Goal: Navigation & Orientation: Find specific page/section

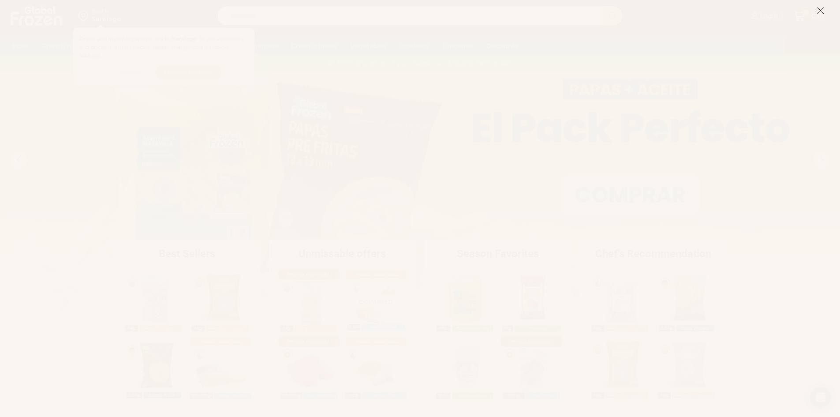
scroll to position [3575, 0]
click at [819, 12] on icon at bounding box center [821, 11] width 8 height 8
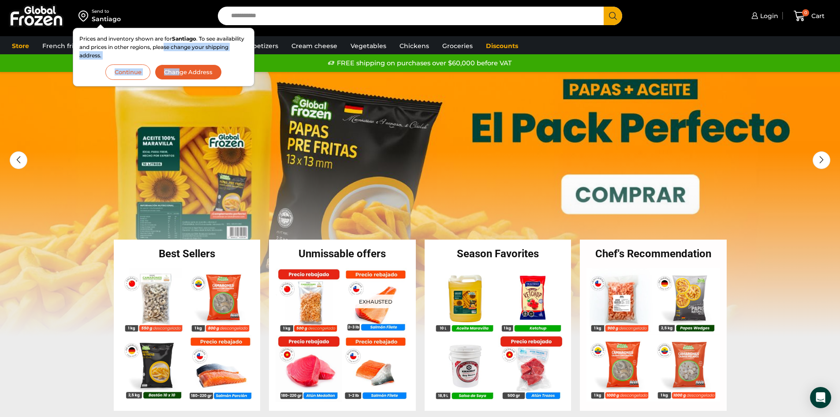
drag, startPoint x: 192, startPoint y: 44, endPoint x: 166, endPoint y: 52, distance: 26.8
type textarea "**********"
click at [176, 58] on p "Prices and inventory shown are for Santiago . To see availability and prices in…" at bounding box center [163, 47] width 168 height 26
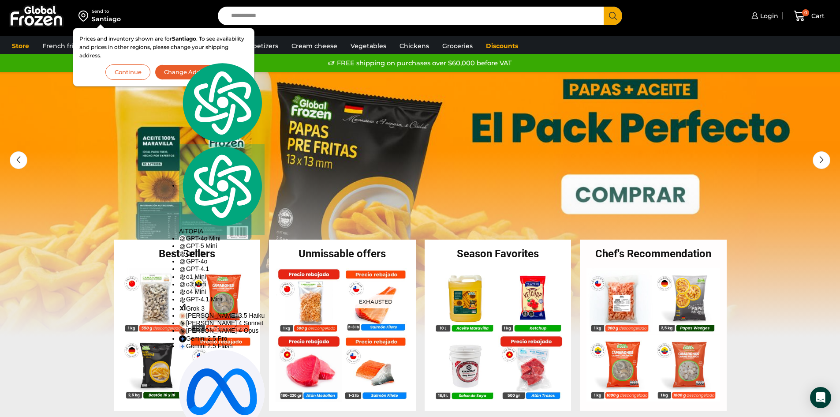
click at [107, 25] on div "Send to Santiago Prices and inventory shown are for Santiago . To see availabil…" at bounding box center [106, 16] width 205 height 32
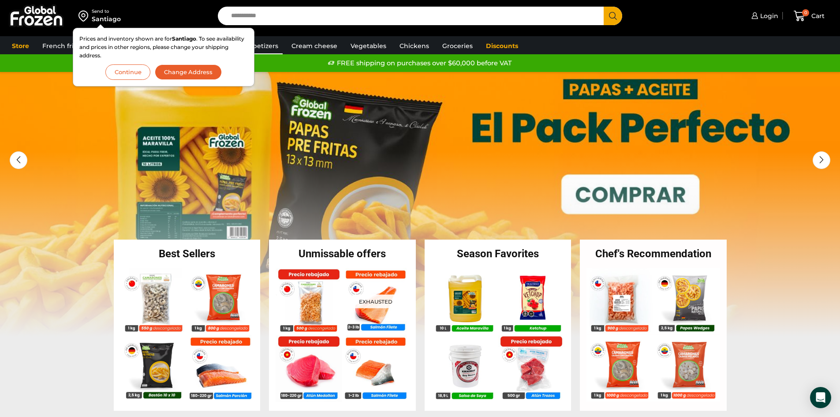
click at [263, 45] on font "Appetizers" at bounding box center [261, 46] width 34 height 8
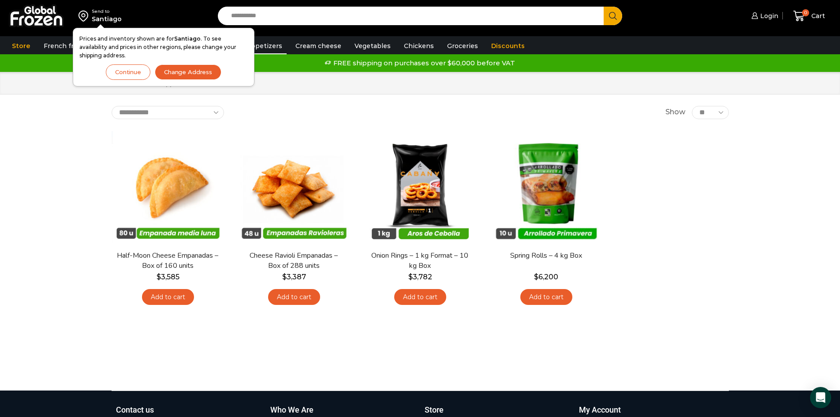
click at [118, 72] on font "Continue" at bounding box center [128, 71] width 26 height 7
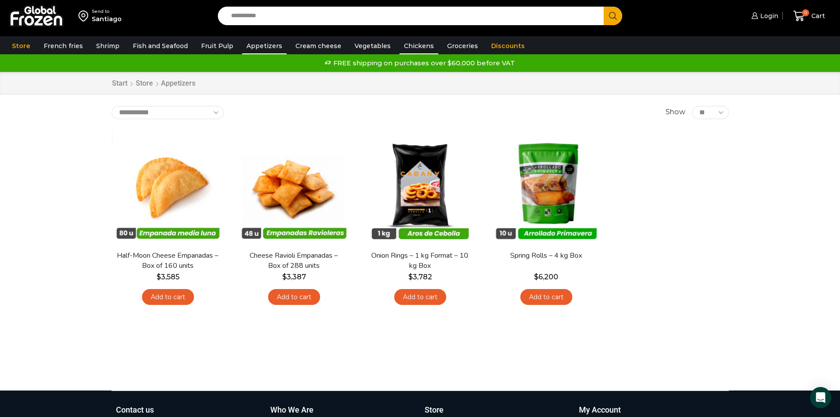
click at [405, 47] on font "Chickens" at bounding box center [419, 46] width 30 height 8
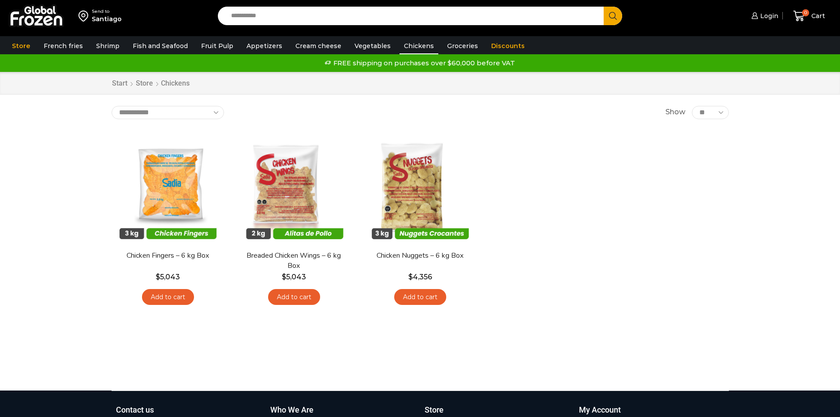
scroll to position [3588, 0]
click at [452, 48] on font "Groceries" at bounding box center [462, 46] width 31 height 8
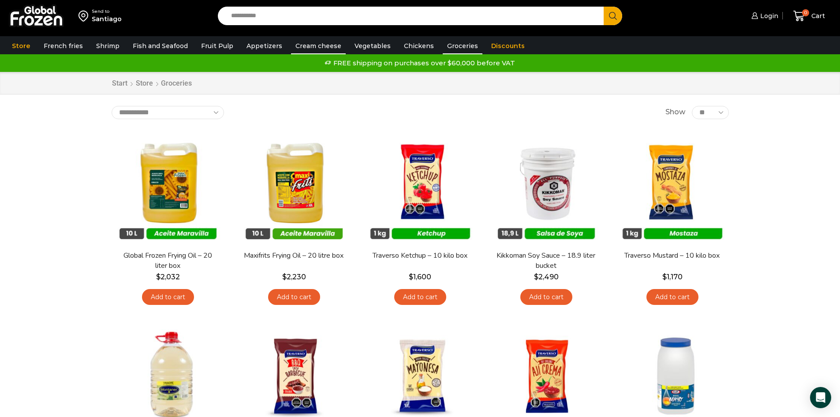
click at [318, 49] on font "Cream cheese" at bounding box center [318, 46] width 46 height 8
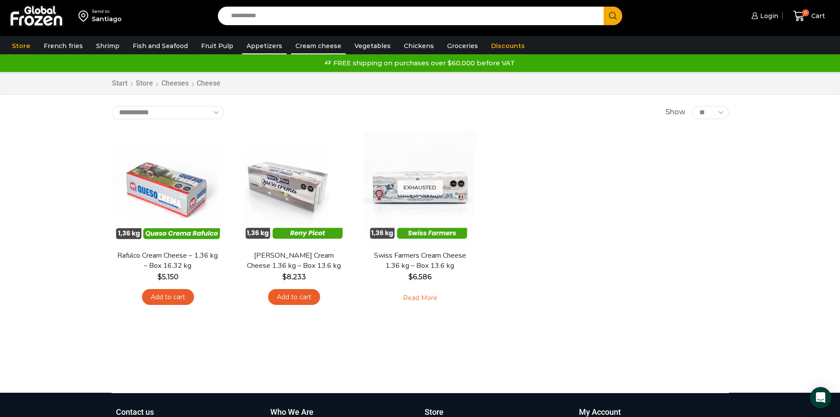
click at [255, 52] on link "Appetizers" at bounding box center [264, 45] width 45 height 17
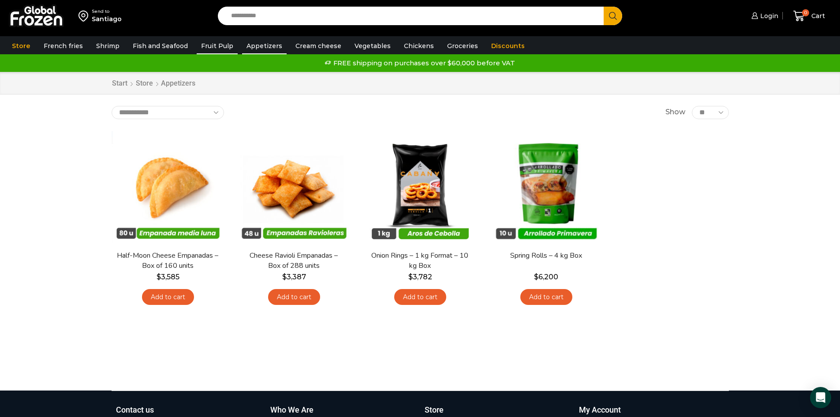
click at [206, 52] on link "Fruit Pulp" at bounding box center [217, 45] width 41 height 17
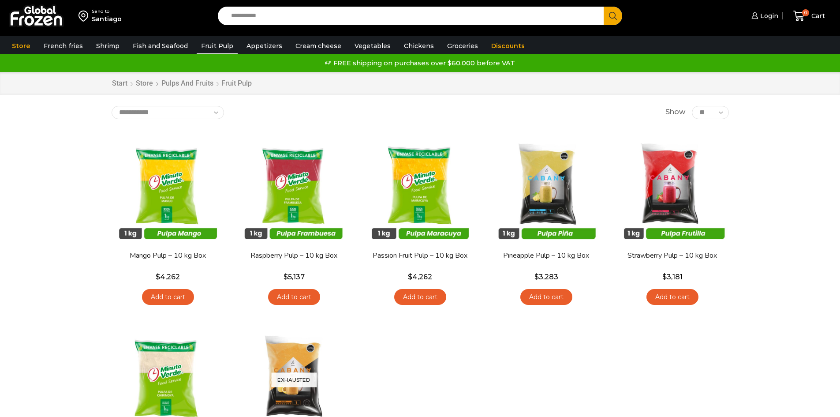
scroll to position [3588, 0]
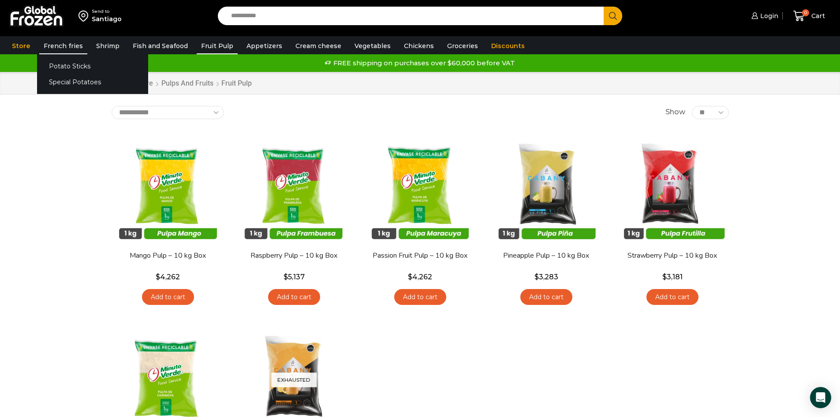
click at [68, 44] on font "French fries" at bounding box center [63, 46] width 39 height 8
